Goal: Transaction & Acquisition: Purchase product/service

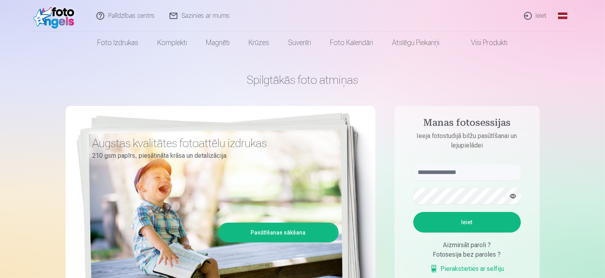
click at [542, 16] on link "Ieiet" at bounding box center [536, 16] width 38 height 32
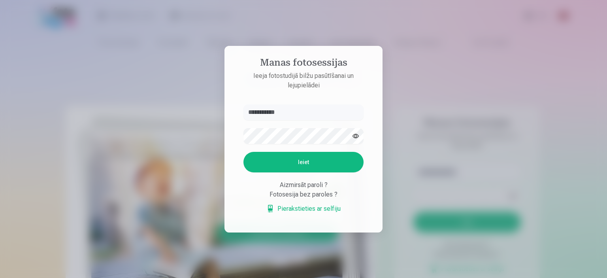
click at [315, 159] on button "Ieiet" at bounding box center [303, 162] width 120 height 21
click at [347, 165] on button "Ieiet" at bounding box center [303, 162] width 120 height 21
click at [298, 111] on input "**********" at bounding box center [303, 112] width 120 height 16
type input "**********"
click at [307, 162] on button "Ieiet" at bounding box center [303, 162] width 120 height 21
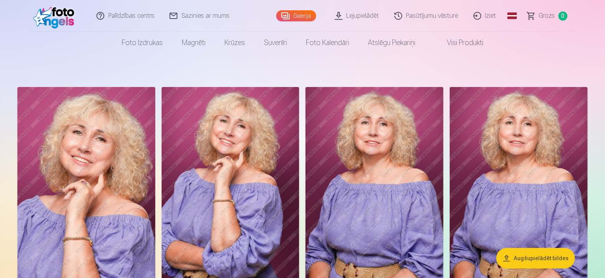
click at [122, 152] on img at bounding box center [86, 190] width 138 height 207
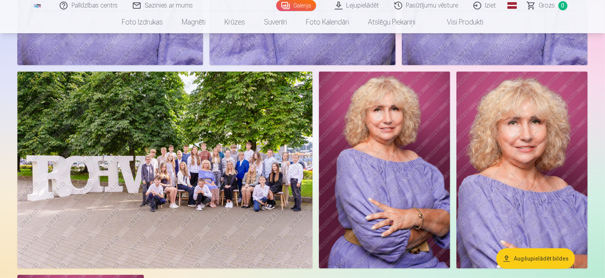
scroll to position [711, 0]
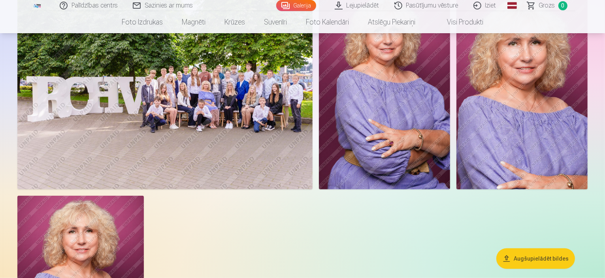
click at [313, 189] on img at bounding box center [164, 90] width 295 height 197
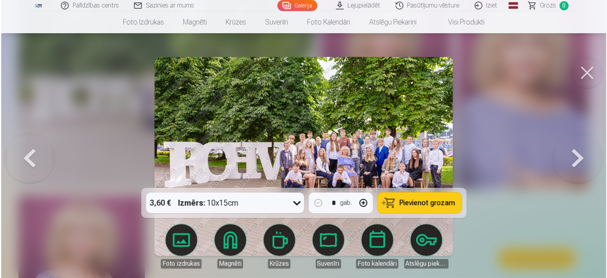
scroll to position [594, 0]
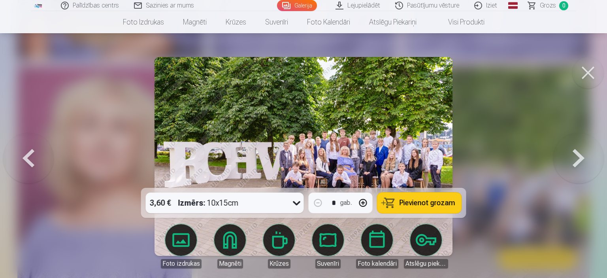
click at [340, 143] on img at bounding box center [304, 156] width 298 height 199
click at [380, 144] on img at bounding box center [304, 156] width 298 height 199
click at [568, 267] on div at bounding box center [303, 139] width 607 height 278
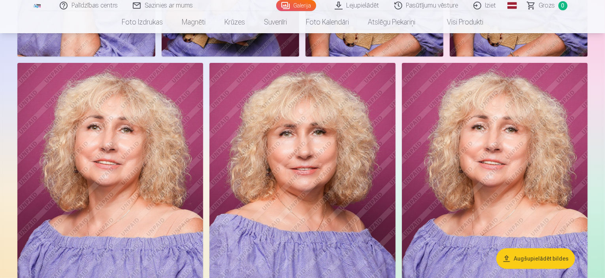
scroll to position [40, 0]
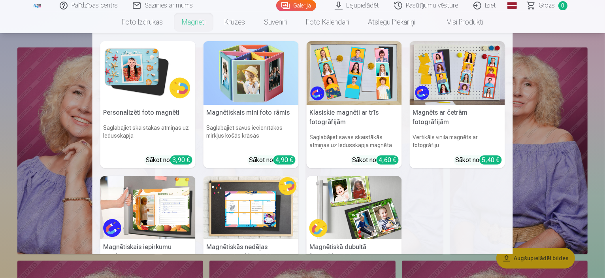
click at [194, 18] on link "Magnēti" at bounding box center [193, 22] width 43 height 22
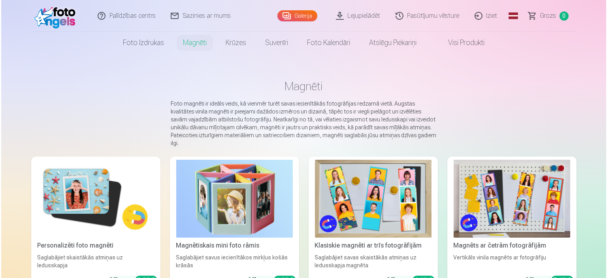
scroll to position [40, 0]
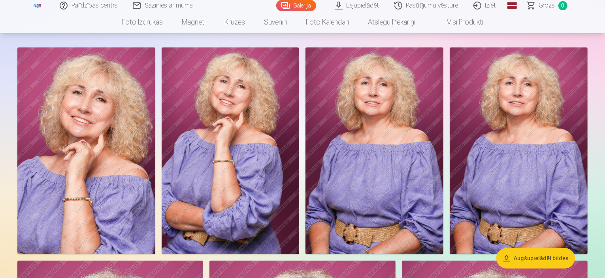
click at [542, 257] on button "Augšupielādēt bildes" at bounding box center [535, 258] width 79 height 21
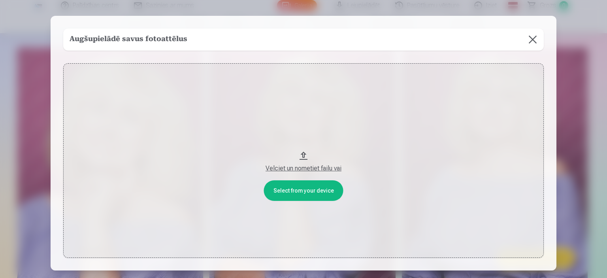
drag, startPoint x: 304, startPoint y: 156, endPoint x: 304, endPoint y: 165, distance: 8.7
click at [304, 165] on button "Velciet un nometiet failu vai" at bounding box center [303, 160] width 481 height 194
click at [310, 188] on button "Velciet un nometiet failu vai" at bounding box center [303, 160] width 481 height 194
drag, startPoint x: 299, startPoint y: 168, endPoint x: 304, endPoint y: 164, distance: 7.0
click at [304, 164] on div "Velciet un nometiet failu vai" at bounding box center [303, 168] width 465 height 9
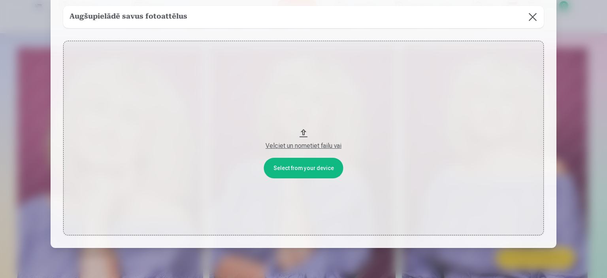
scroll to position [0, 0]
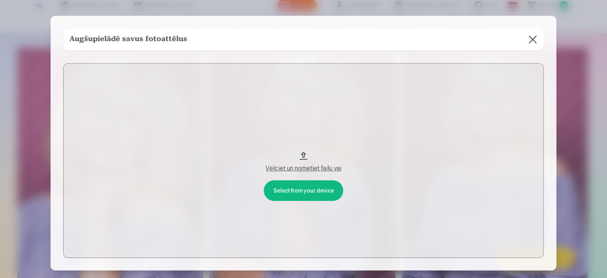
drag, startPoint x: 300, startPoint y: 153, endPoint x: 319, endPoint y: 126, distance: 32.9
click at [319, 126] on button "Velciet un nometiet failu vai" at bounding box center [303, 160] width 481 height 194
click at [531, 39] on button at bounding box center [533, 39] width 22 height 22
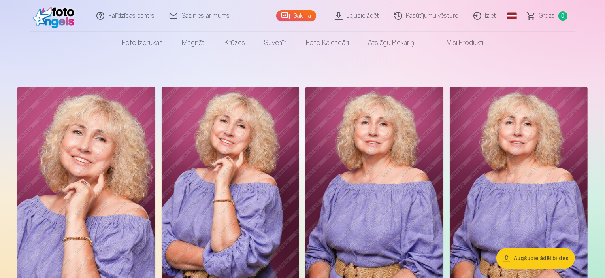
click at [353, 13] on link "Lejupielādēt" at bounding box center [358, 16] width 60 height 32
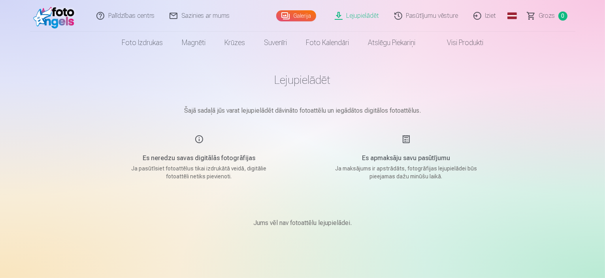
click at [308, 15] on link "Galerija" at bounding box center [296, 15] width 40 height 11
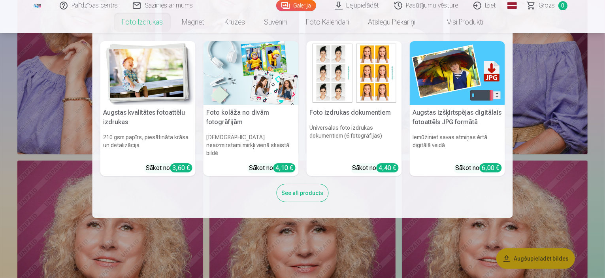
scroll to position [158, 0]
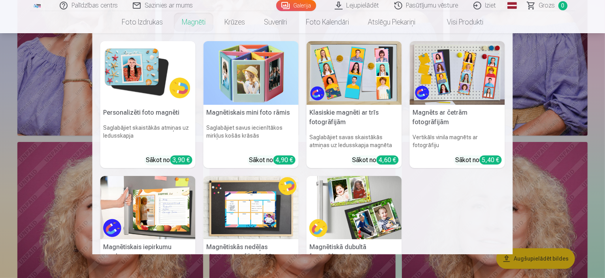
click at [193, 22] on link "Magnēti" at bounding box center [193, 22] width 43 height 22
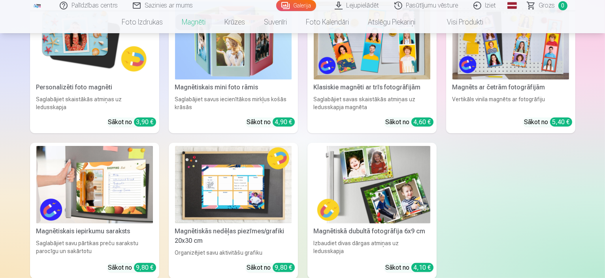
scroll to position [40, 0]
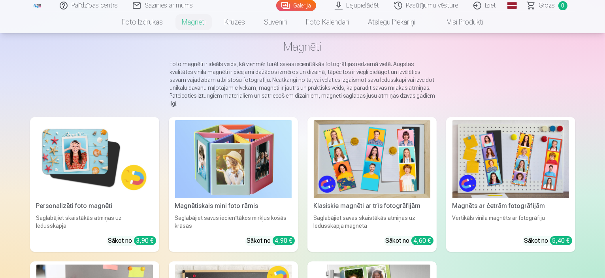
click at [64, 159] on img at bounding box center [94, 159] width 117 height 78
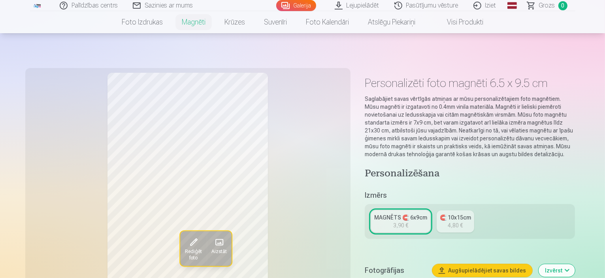
scroll to position [119, 0]
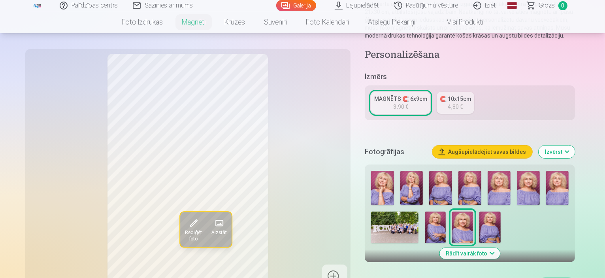
click at [387, 189] on img at bounding box center [382, 188] width 23 height 34
drag, startPoint x: 421, startPoint y: 189, endPoint x: 440, endPoint y: 188, distance: 19.0
click at [421, 189] on img at bounding box center [411, 188] width 23 height 34
click at [451, 186] on img at bounding box center [440, 188] width 23 height 34
click at [481, 179] on img at bounding box center [470, 188] width 23 height 34
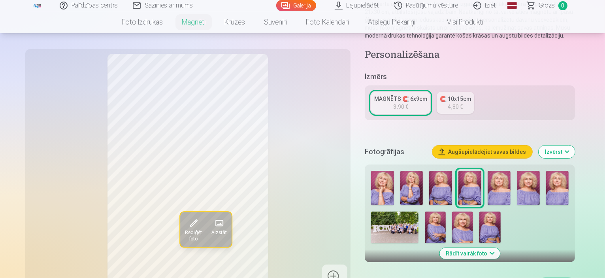
click at [511, 178] on img at bounding box center [499, 188] width 23 height 34
click at [540, 179] on img at bounding box center [528, 188] width 23 height 34
click at [569, 185] on img at bounding box center [557, 188] width 23 height 34
click at [540, 186] on img at bounding box center [528, 188] width 23 height 34
click at [569, 181] on img at bounding box center [557, 188] width 23 height 34
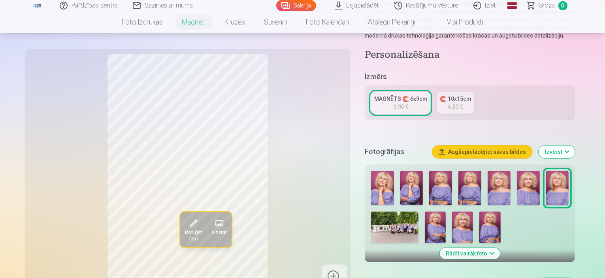
click at [540, 189] on img at bounding box center [528, 188] width 23 height 34
click at [446, 228] on img at bounding box center [435, 227] width 21 height 32
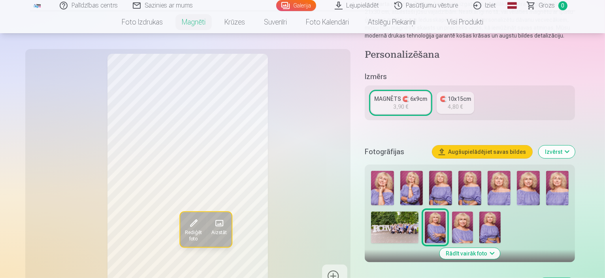
click at [473, 226] on img at bounding box center [462, 227] width 21 height 32
click at [498, 226] on img at bounding box center [489, 227] width 21 height 32
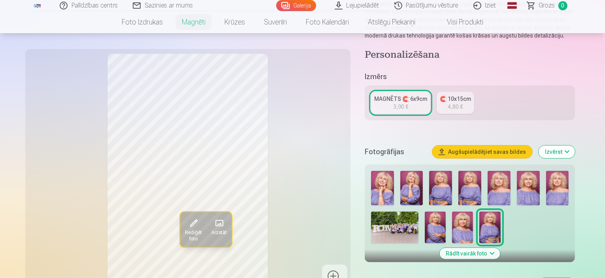
click at [540, 190] on img at bounding box center [528, 188] width 23 height 34
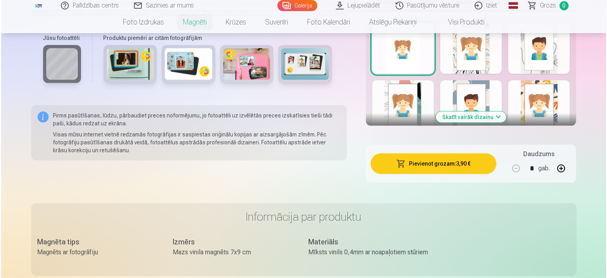
scroll to position [474, 0]
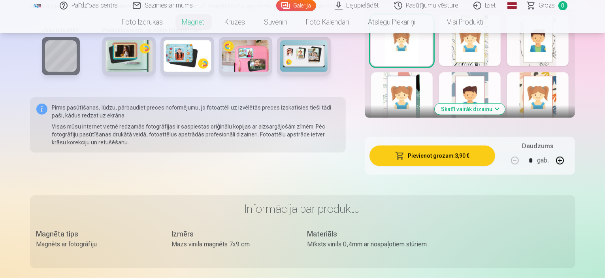
click at [447, 156] on button "Pievienot grozam : 3,90 €" at bounding box center [433, 155] width 126 height 21
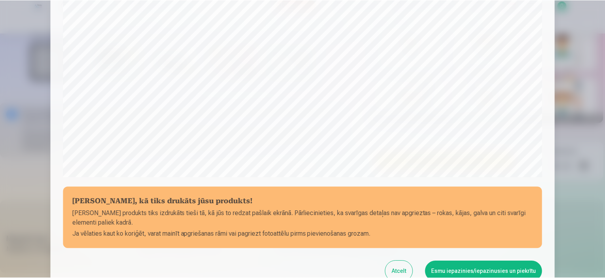
scroll to position [291, 0]
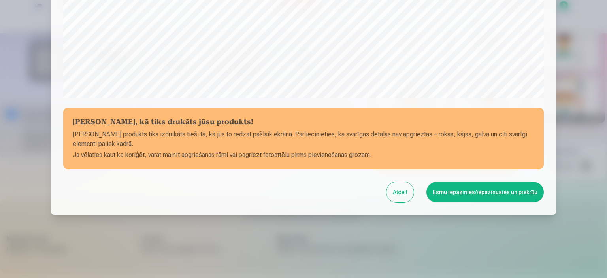
click at [457, 189] on button "Esmu iepazinies/iepazinusies un piekrītu" at bounding box center [485, 192] width 117 height 21
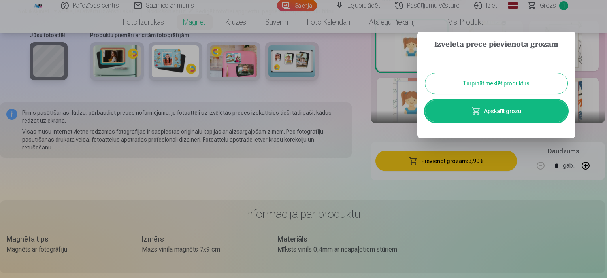
click at [522, 112] on link "Apskatīt grozu" at bounding box center [496, 111] width 142 height 22
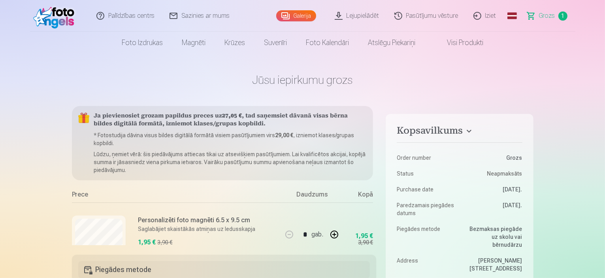
click at [355, 15] on link "Lejupielādēt" at bounding box center [358, 16] width 60 height 32
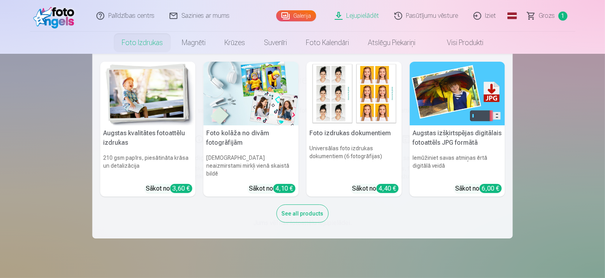
click at [144, 41] on link "Foto izdrukas" at bounding box center [142, 43] width 60 height 22
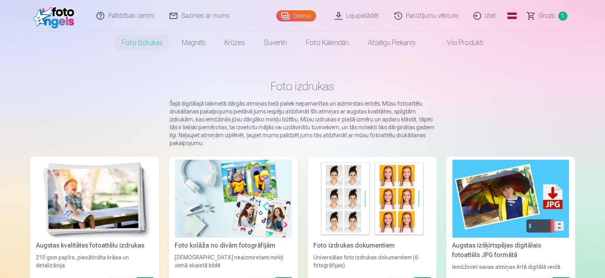
click at [295, 16] on link "Galerija" at bounding box center [296, 15] width 40 height 11
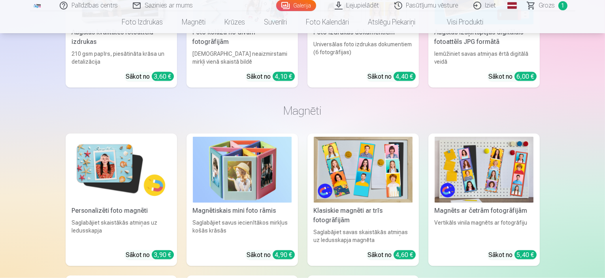
scroll to position [870, 0]
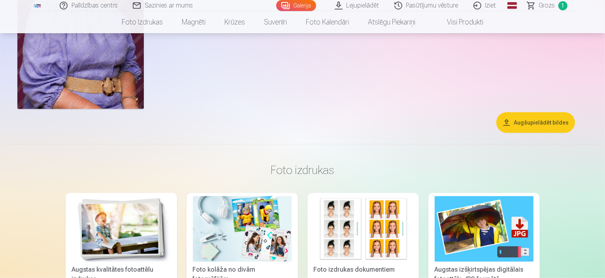
click at [534, 133] on button "Augšupielādēt bildes" at bounding box center [535, 122] width 79 height 21
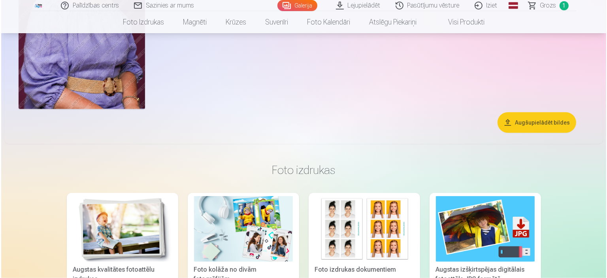
scroll to position [871, 0]
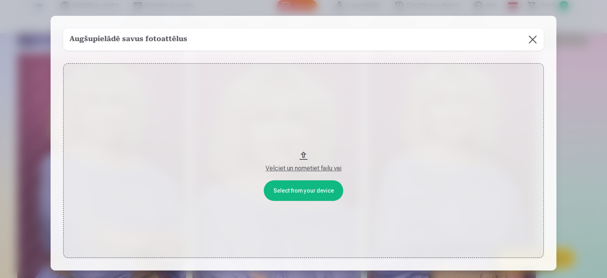
drag, startPoint x: 308, startPoint y: 168, endPoint x: 321, endPoint y: 127, distance: 43.0
click at [321, 127] on button "Velciet un nometiet failu vai" at bounding box center [303, 160] width 481 height 194
drag, startPoint x: 310, startPoint y: 190, endPoint x: 323, endPoint y: 144, distance: 47.8
click at [323, 144] on button "Velciet un nometiet failu vai" at bounding box center [303, 160] width 481 height 194
click at [307, 192] on button "Velciet un nometiet failu vai" at bounding box center [303, 160] width 481 height 194
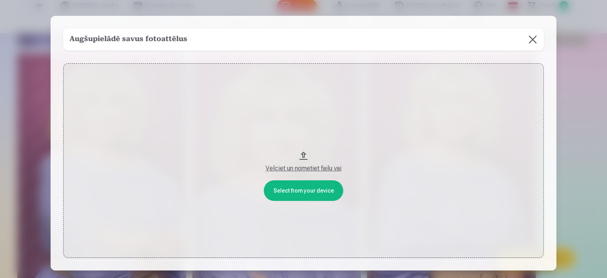
click at [309, 186] on button "Velciet un nometiet failu vai" at bounding box center [303, 160] width 481 height 194
click at [312, 169] on div "Velciet un nometiet failu vai" at bounding box center [303, 168] width 465 height 9
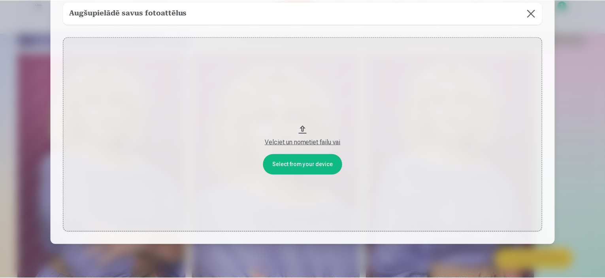
scroll to position [40, 0]
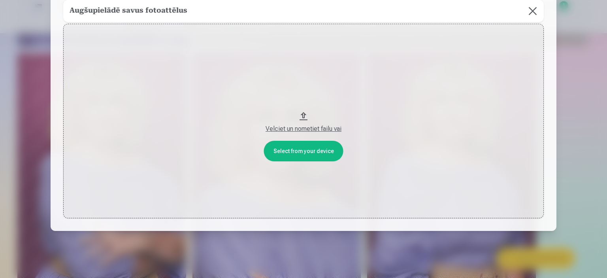
click at [529, 9] on button at bounding box center [533, 11] width 22 height 22
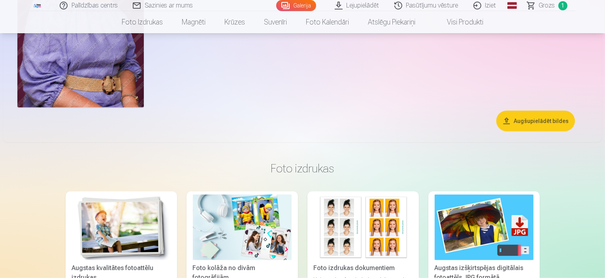
scroll to position [753, 0]
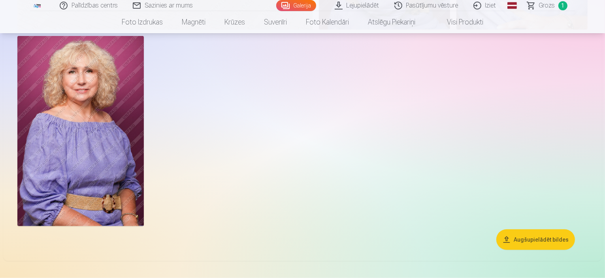
click at [356, 4] on link "Lejupielādēt" at bounding box center [358, 5] width 60 height 11
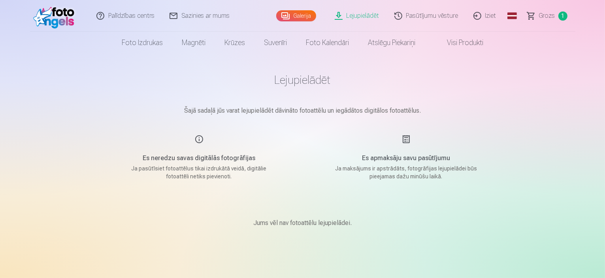
click at [433, 17] on link "Pasūtījumu vēsture" at bounding box center [426, 16] width 79 height 32
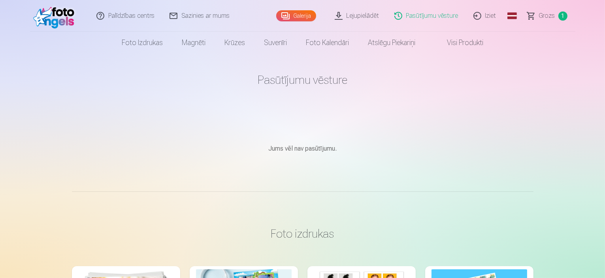
click at [560, 14] on span "1" at bounding box center [563, 15] width 9 height 9
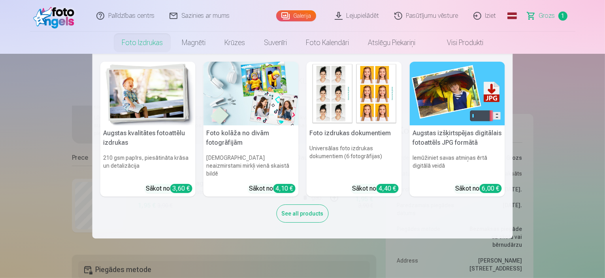
click at [147, 37] on link "Foto izdrukas" at bounding box center [142, 43] width 60 height 22
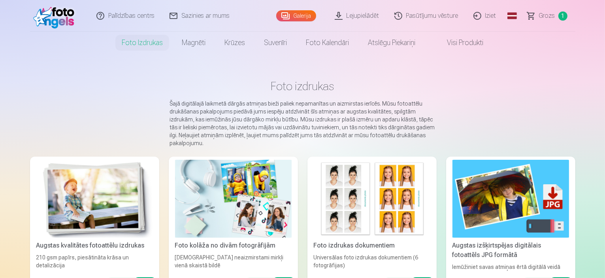
click at [552, 17] on span "Grozs" at bounding box center [547, 15] width 16 height 9
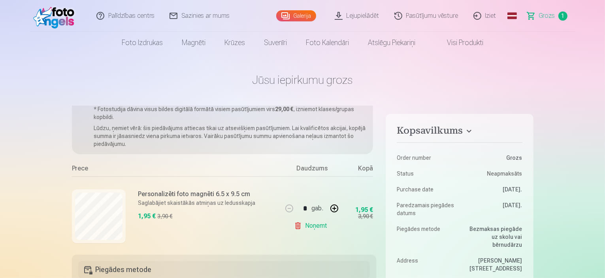
scroll to position [38, 0]
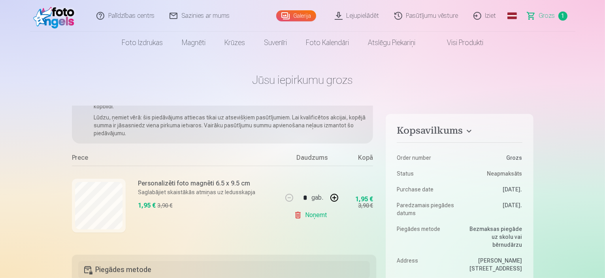
drag, startPoint x: 552, startPoint y: 8, endPoint x: 430, endPoint y: 28, distance: 123.3
click at [430, 28] on link "Pasūtījumu vēsture" at bounding box center [426, 16] width 79 height 32
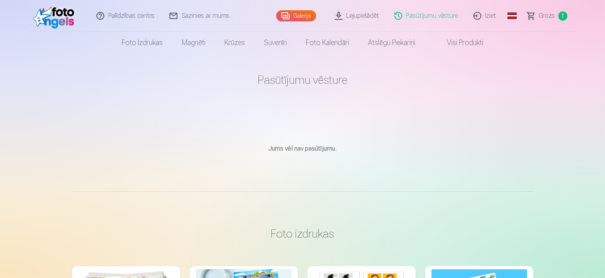
click at [486, 15] on link "Iziet" at bounding box center [485, 16] width 38 height 32
